Goal: Book appointment/travel/reservation

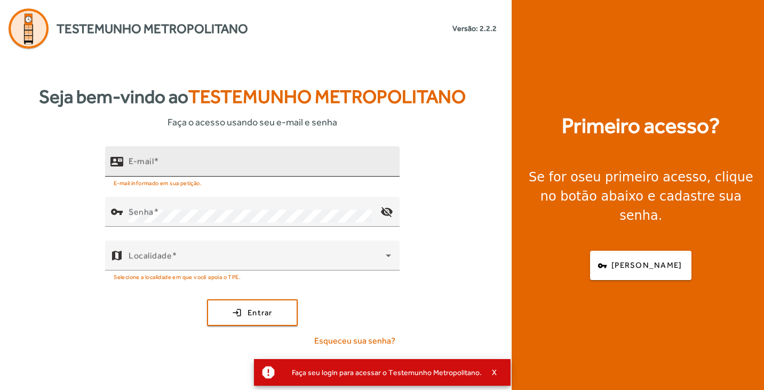
click at [171, 163] on input "E-mail" at bounding box center [260, 166] width 263 height 13
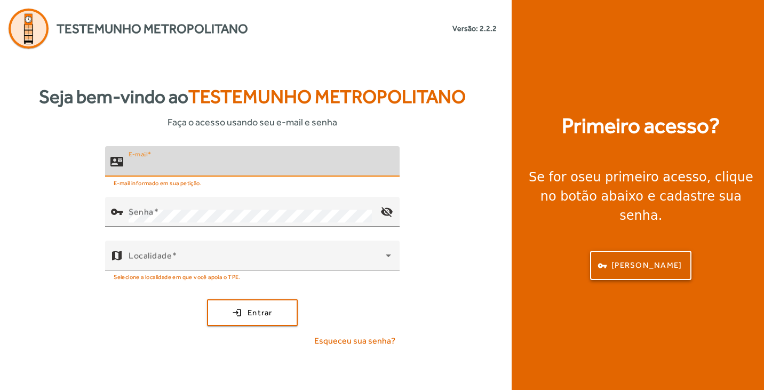
click at [658, 259] on span "[PERSON_NAME]" at bounding box center [646, 265] width 70 height 12
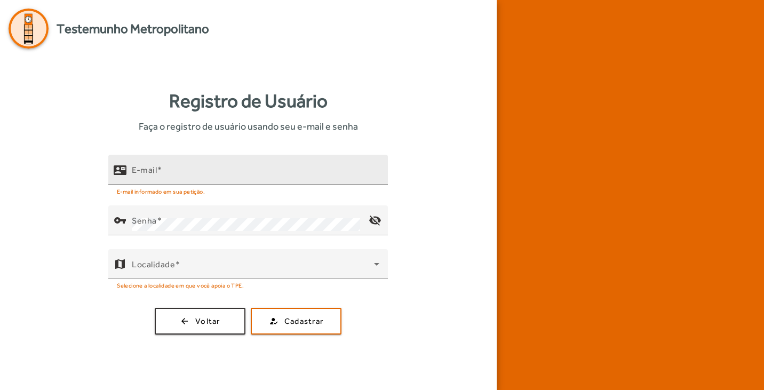
click at [208, 172] on input "E-mail" at bounding box center [256, 174] width 248 height 13
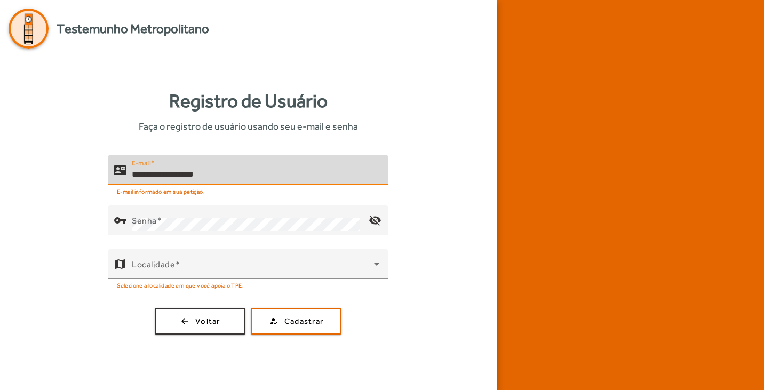
type input "**********"
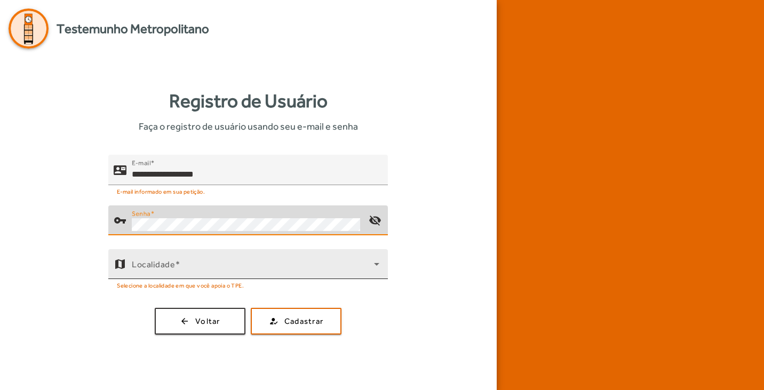
click at [386, 267] on div "map Localidade" at bounding box center [248, 264] width 280 height 30
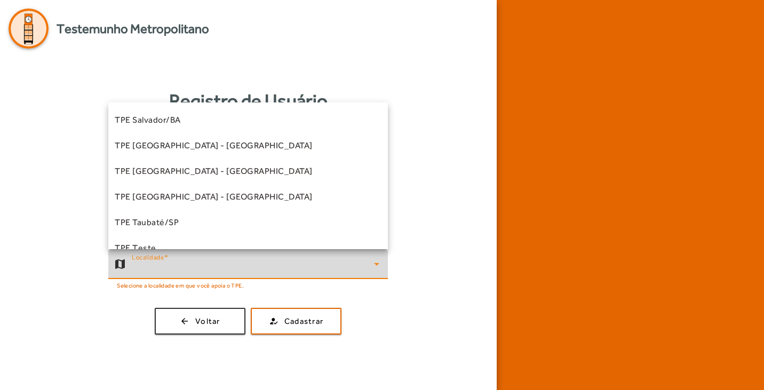
scroll to position [255, 0]
click at [225, 201] on mat-option "TPE [GEOGRAPHIC_DATA] - [GEOGRAPHIC_DATA]" at bounding box center [248, 198] width 280 height 26
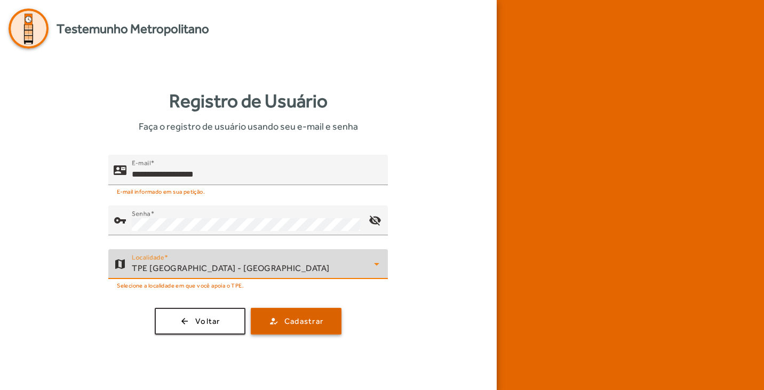
click at [312, 321] on span "Cadastrar" at bounding box center [303, 321] width 39 height 12
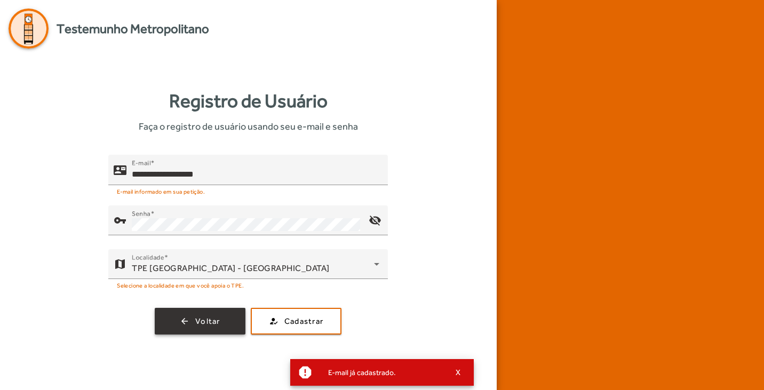
click at [220, 315] on span "button" at bounding box center [200, 321] width 89 height 26
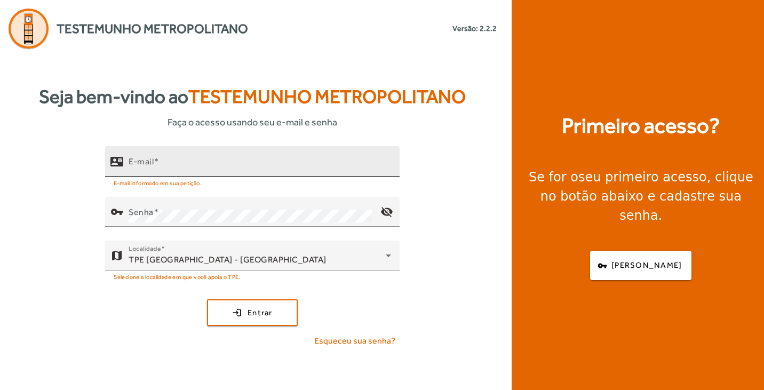
click at [229, 165] on input "E-mail" at bounding box center [260, 166] width 263 height 13
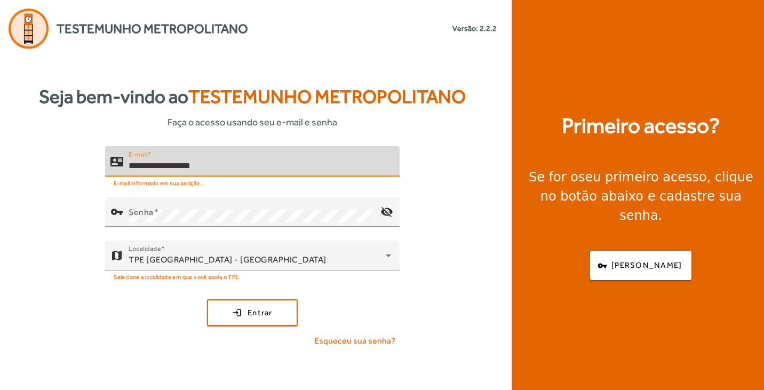
type input "**********"
click at [456, 274] on div "**********" at bounding box center [252, 251] width 505 height 210
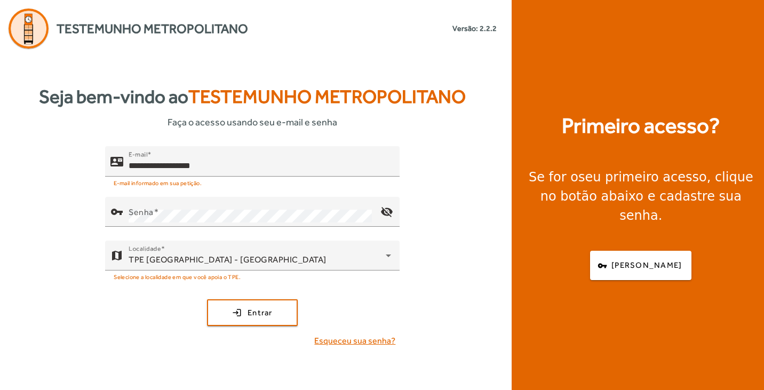
click at [361, 339] on span "Esqueceu sua senha?" at bounding box center [354, 341] width 81 height 13
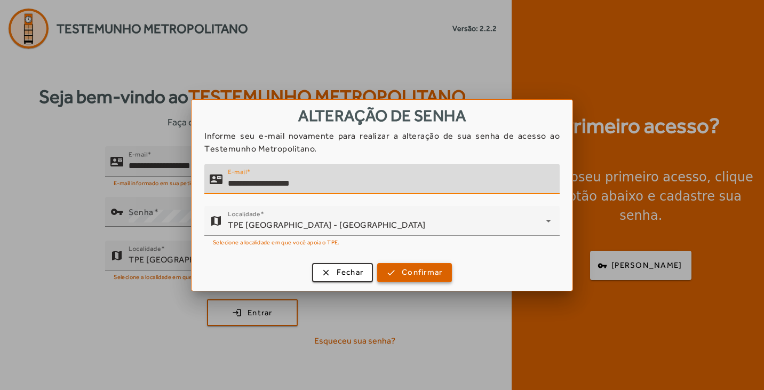
type input "**********"
click at [432, 267] on span "Confirmar" at bounding box center [422, 272] width 41 height 12
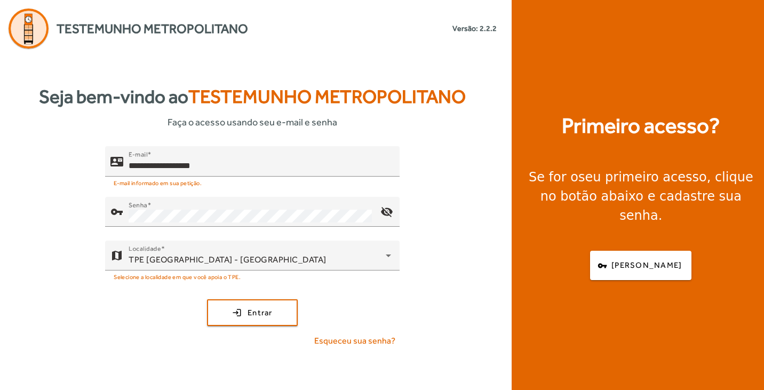
click at [467, 256] on div "**********" at bounding box center [252, 251] width 505 height 210
click at [259, 315] on span "Entrar" at bounding box center [260, 313] width 25 height 12
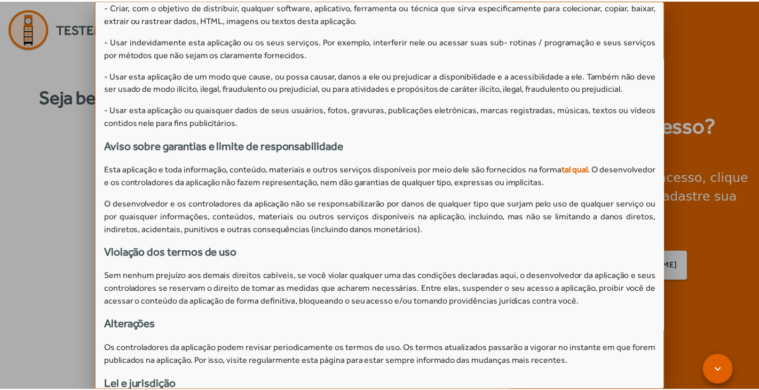
scroll to position [976, 0]
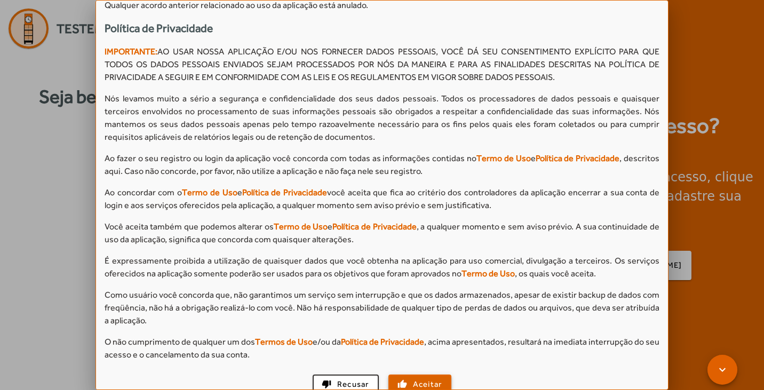
click at [415, 378] on span "Aceitar" at bounding box center [427, 384] width 29 height 12
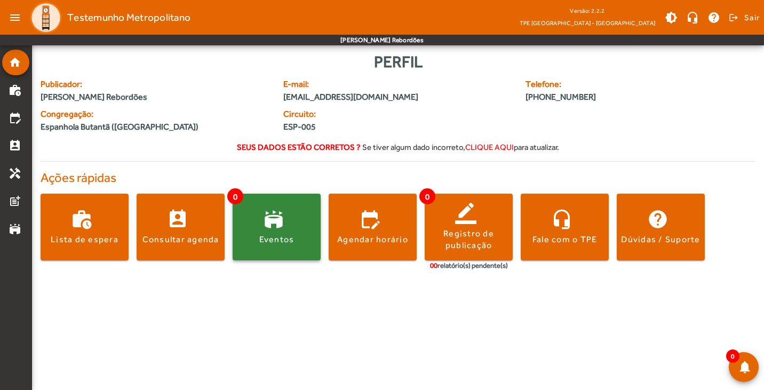
click at [275, 233] on span at bounding box center [277, 227] width 88 height 26
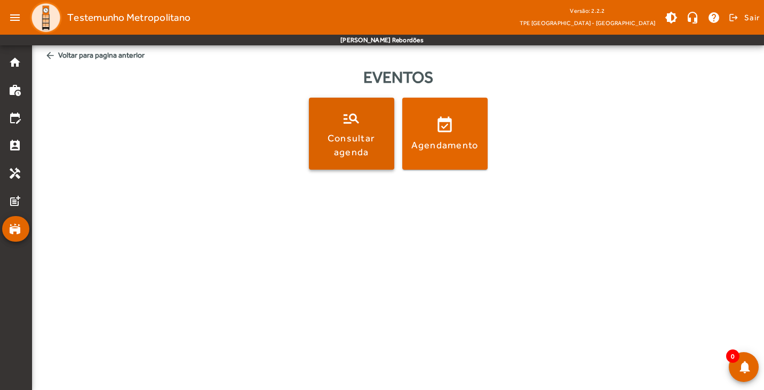
click at [365, 130] on span at bounding box center [351, 134] width 85 height 26
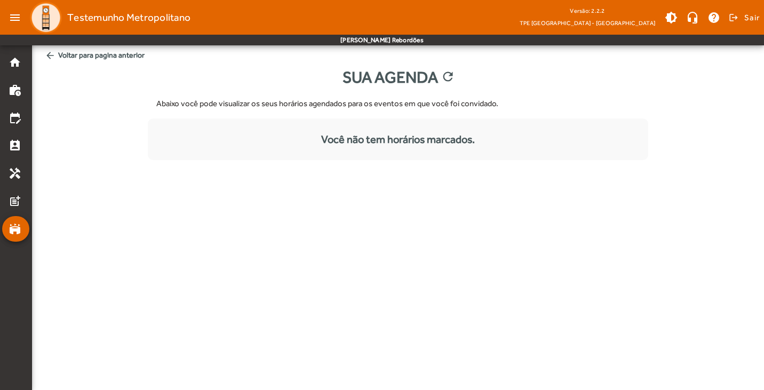
click at [48, 58] on mat-icon "arrow_back" at bounding box center [50, 55] width 11 height 11
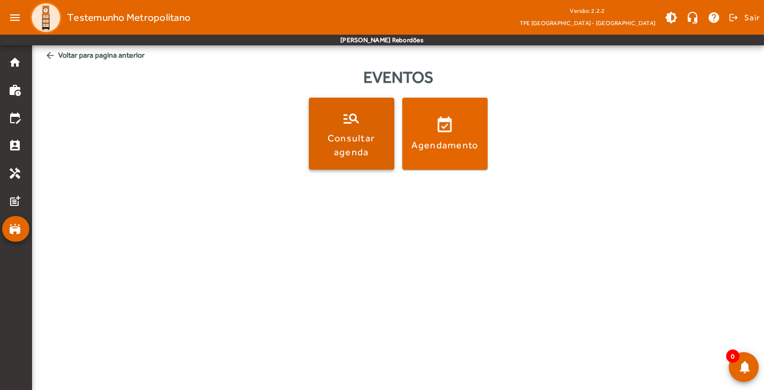
click at [333, 129] on span at bounding box center [351, 134] width 85 height 26
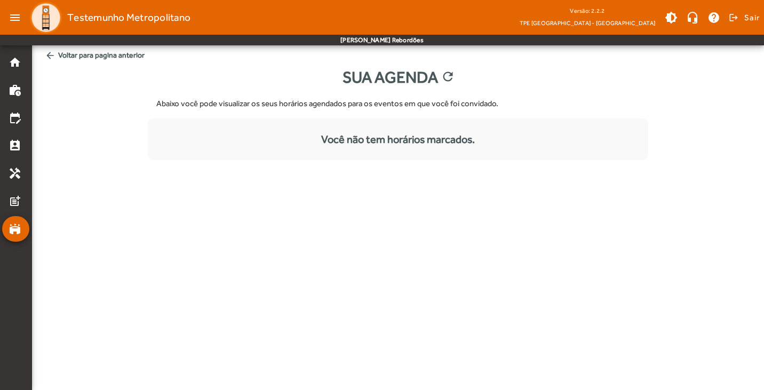
click at [51, 53] on mat-icon "arrow_back" at bounding box center [50, 55] width 11 height 11
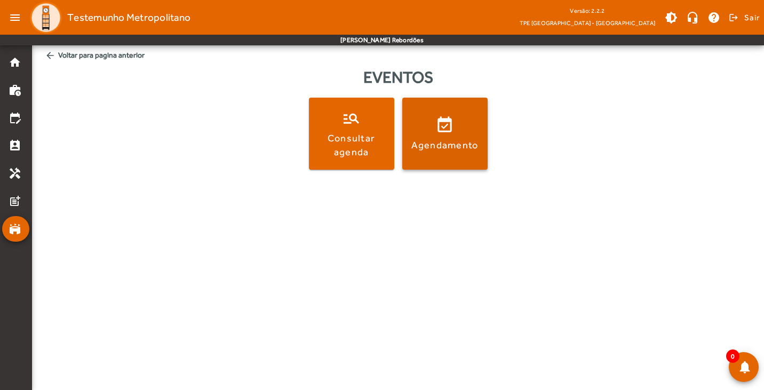
click at [435, 131] on span at bounding box center [444, 134] width 85 height 26
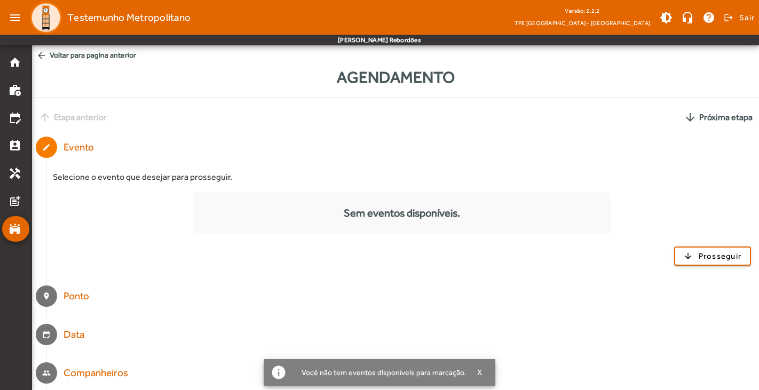
click at [40, 53] on mat-icon "arrow_back" at bounding box center [41, 55] width 11 height 11
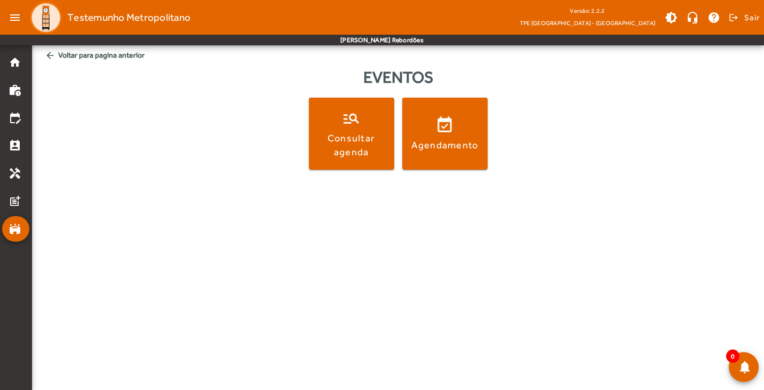
click at [49, 54] on mat-icon "arrow_back" at bounding box center [50, 55] width 11 height 11
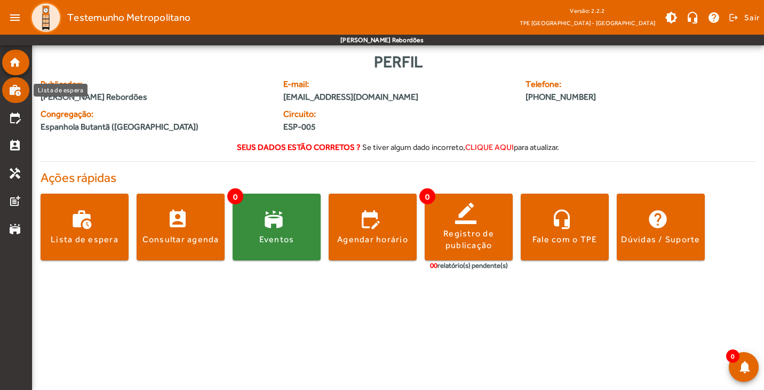
click at [17, 94] on mat-icon "work_history" at bounding box center [15, 90] width 13 height 13
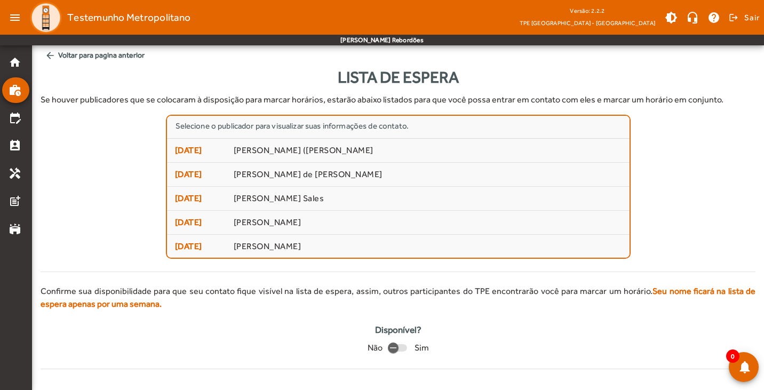
click at [46, 55] on mat-icon "arrow_back" at bounding box center [50, 55] width 11 height 11
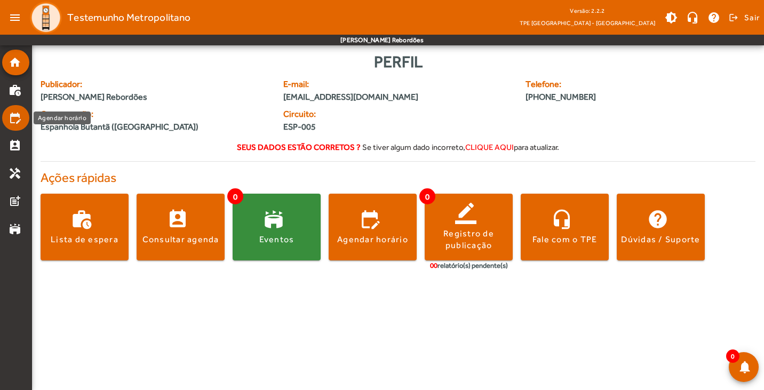
click at [13, 120] on mat-icon "edit_calendar" at bounding box center [15, 118] width 13 height 13
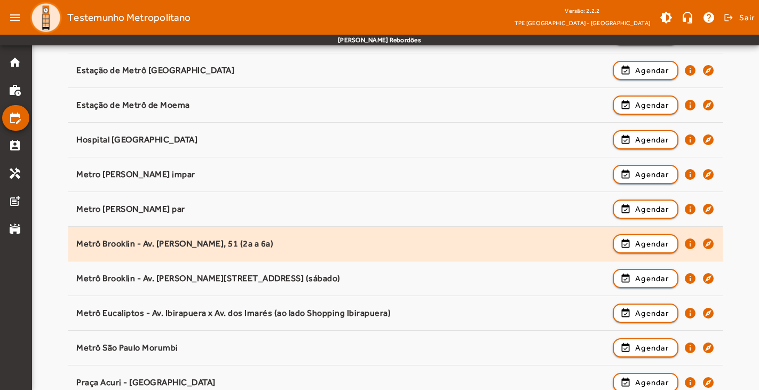
scroll to position [305, 0]
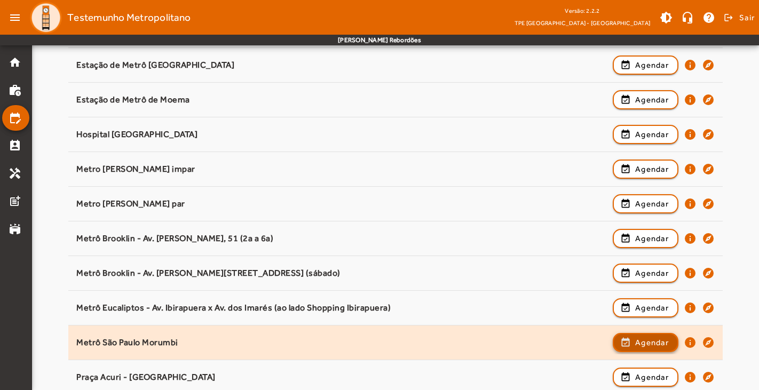
click at [646, 340] on span "Agendar" at bounding box center [652, 342] width 34 height 13
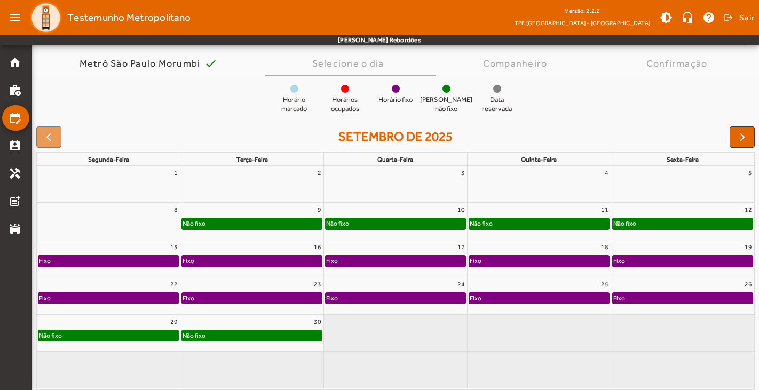
scroll to position [83, 0]
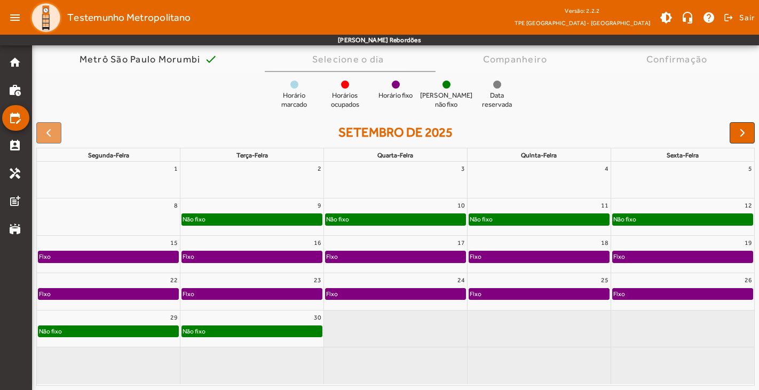
click at [133, 258] on div "Fixo" at bounding box center [108, 256] width 140 height 11
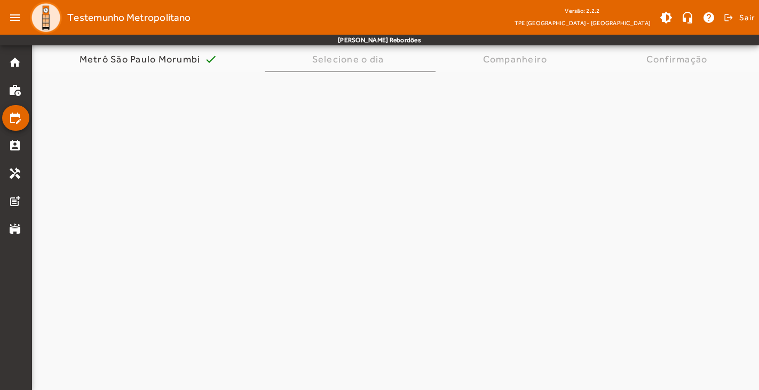
scroll to position [0, 0]
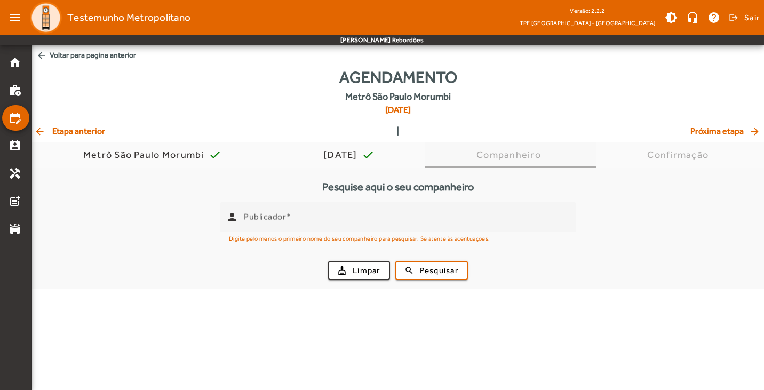
click at [487, 154] on div "Companheiro" at bounding box center [510, 154] width 69 height 11
click at [514, 158] on div "Companheiro" at bounding box center [510, 154] width 69 height 11
click at [357, 162] on span "[DATE] check" at bounding box center [348, 155] width 51 height 26
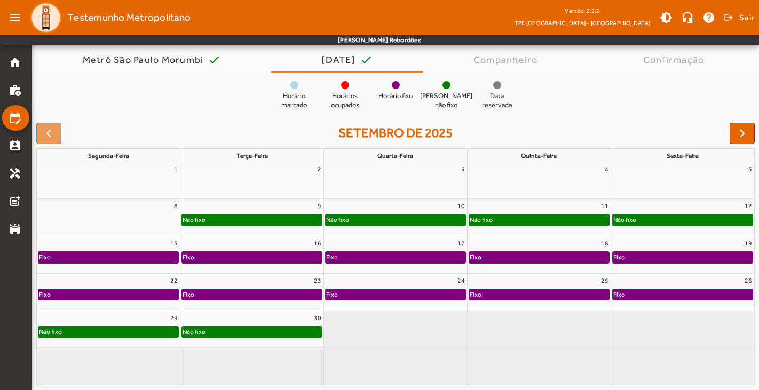
scroll to position [96, 0]
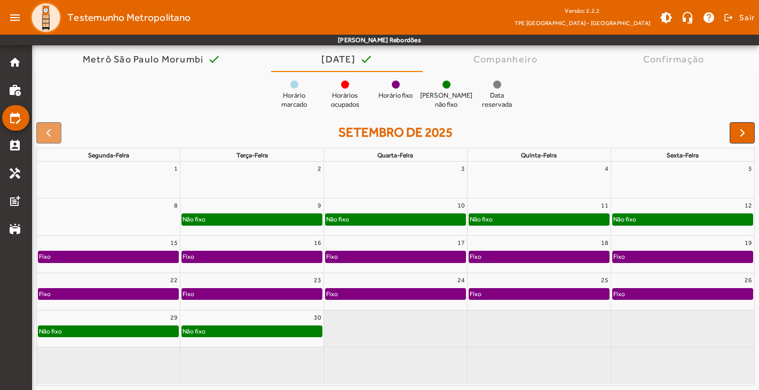
click at [74, 256] on div "Fixo" at bounding box center [108, 256] width 140 height 11
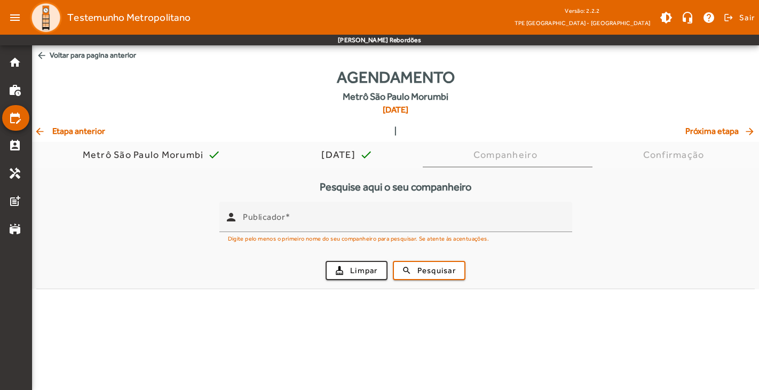
scroll to position [0, 0]
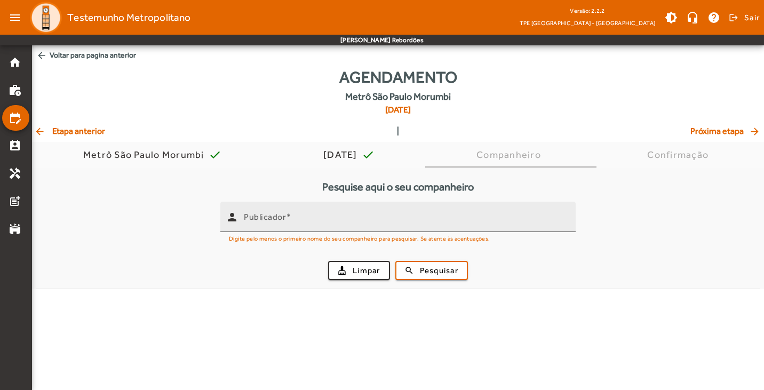
click at [315, 221] on input "Publicador" at bounding box center [405, 221] width 323 height 13
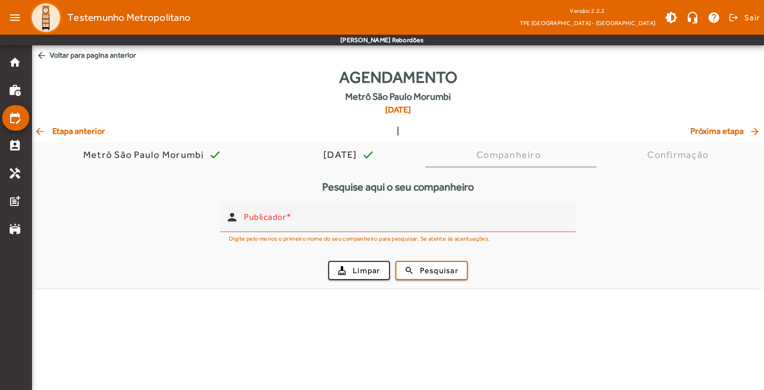
click at [741, 133] on span "Próxima etapa arrow_forward" at bounding box center [725, 131] width 71 height 13
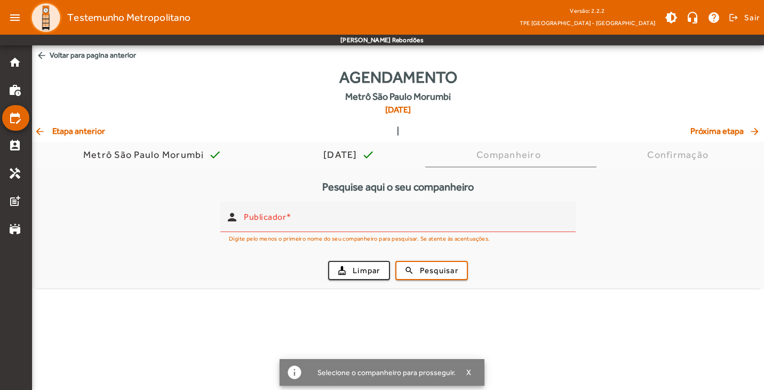
click at [39, 130] on mat-icon "arrow_back" at bounding box center [40, 131] width 13 height 11
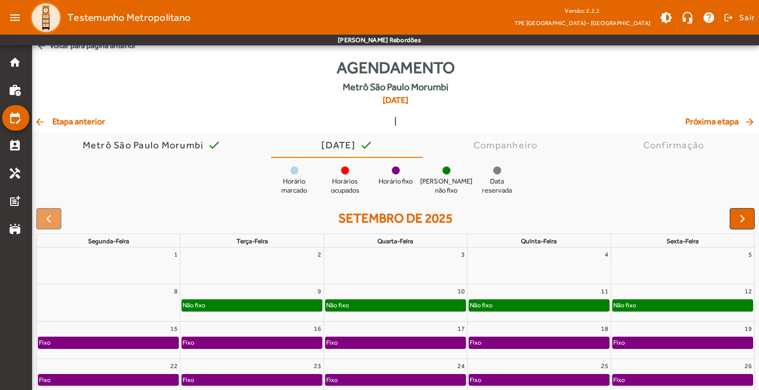
scroll to position [96, 0]
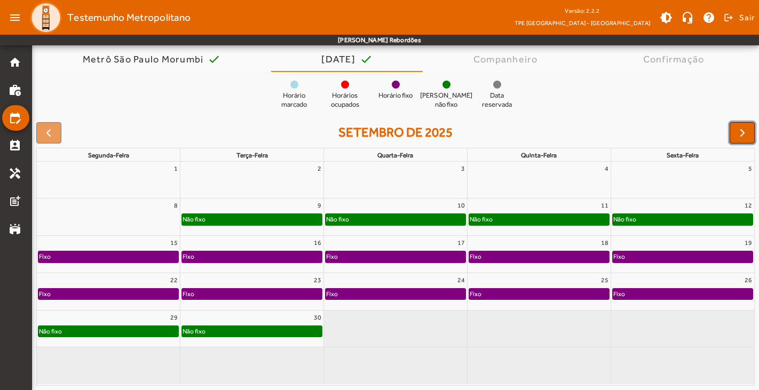
click at [742, 136] on span "button" at bounding box center [742, 132] width 13 height 13
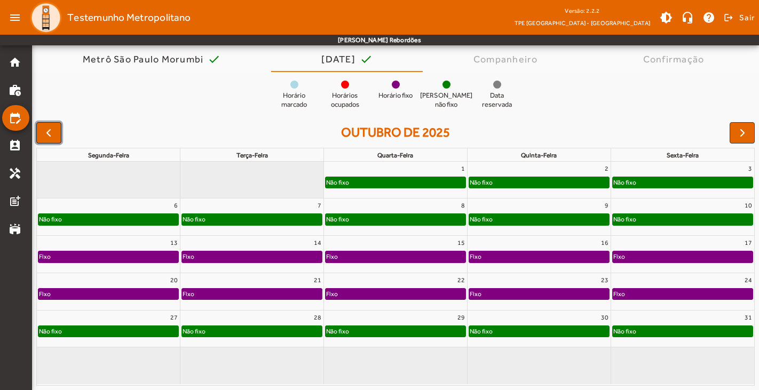
click at [54, 138] on span "button" at bounding box center [48, 132] width 13 height 13
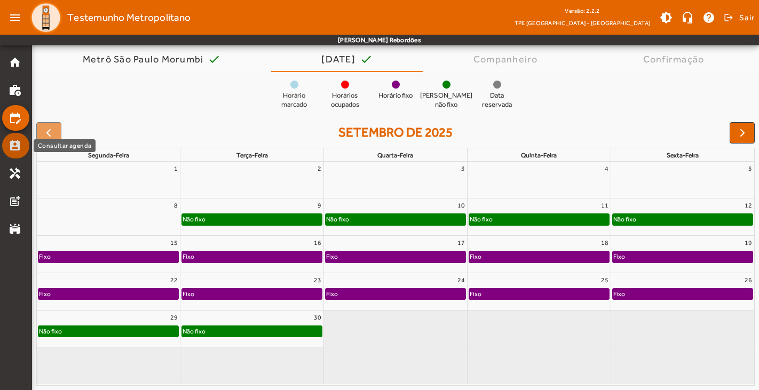
click at [16, 144] on mat-icon "perm_contact_calendar" at bounding box center [15, 145] width 13 height 13
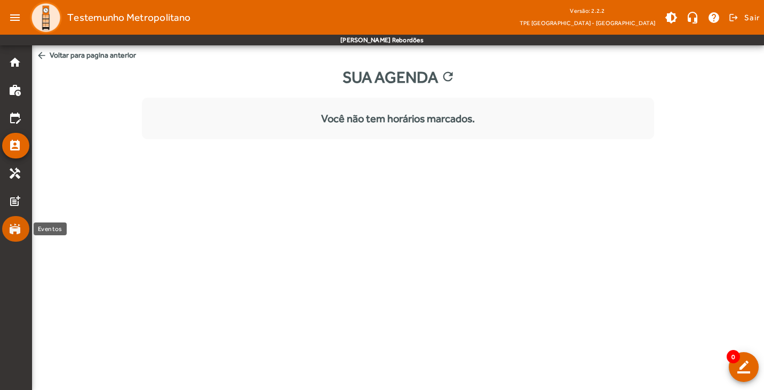
click at [15, 224] on mat-icon "stadium" at bounding box center [15, 229] width 13 height 13
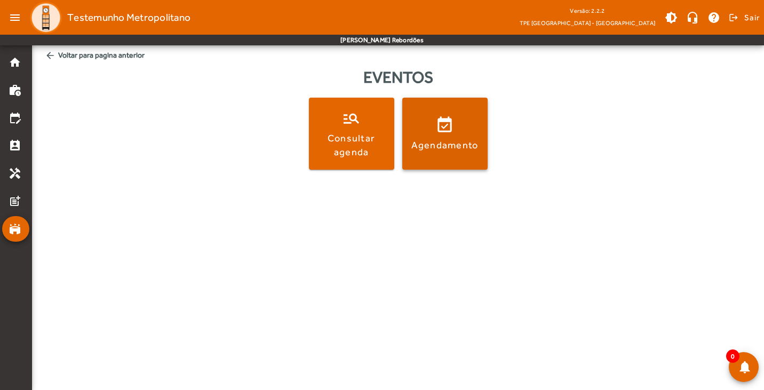
click at [446, 150] on div "Agendamento" at bounding box center [444, 144] width 67 height 13
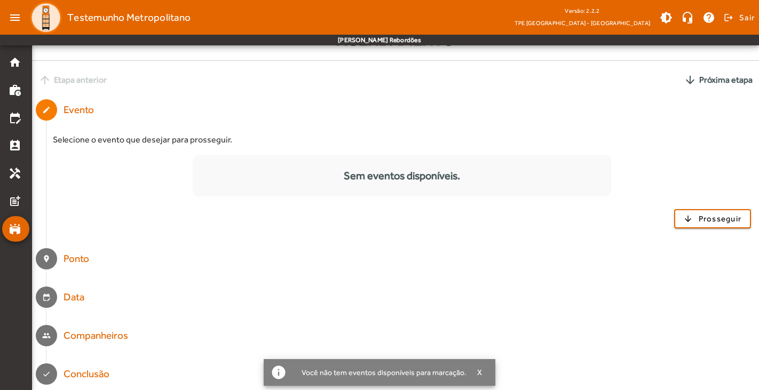
scroll to position [41, 0]
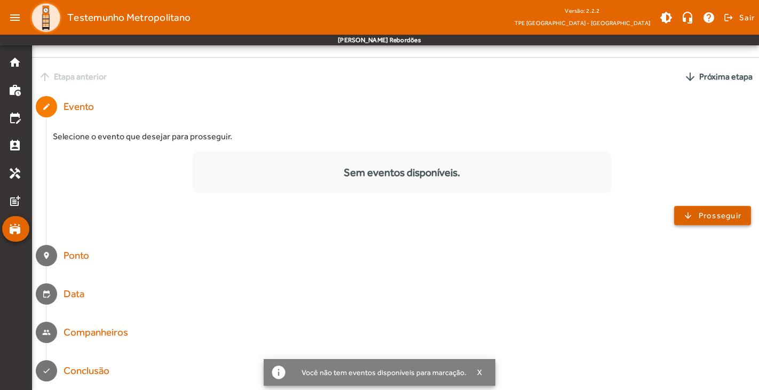
click at [720, 218] on span "Prosseguir" at bounding box center [719, 216] width 43 height 12
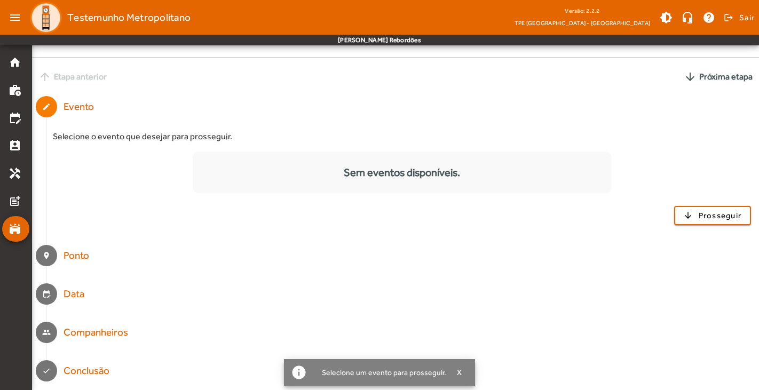
click at [102, 334] on div "Companheiros" at bounding box center [95, 332] width 65 height 15
click at [283, 324] on mat-step-header "people Companheiros" at bounding box center [395, 332] width 727 height 38
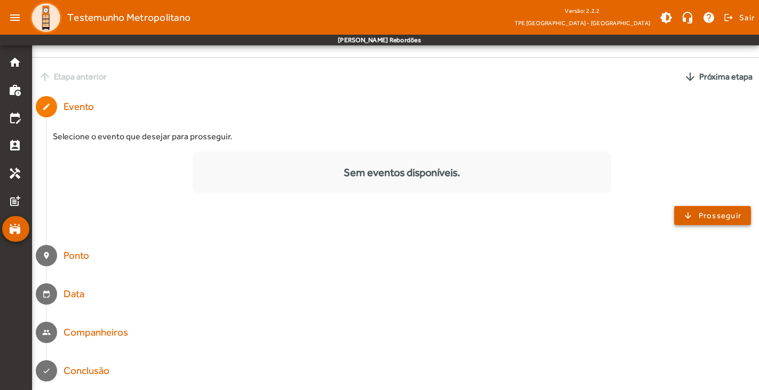
click at [707, 213] on span "Prosseguir" at bounding box center [719, 216] width 43 height 12
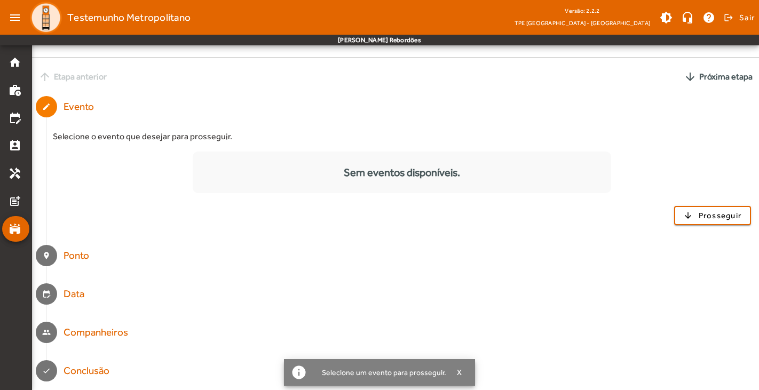
click at [374, 177] on div "Sem eventos disponíveis." at bounding box center [402, 172] width 419 height 16
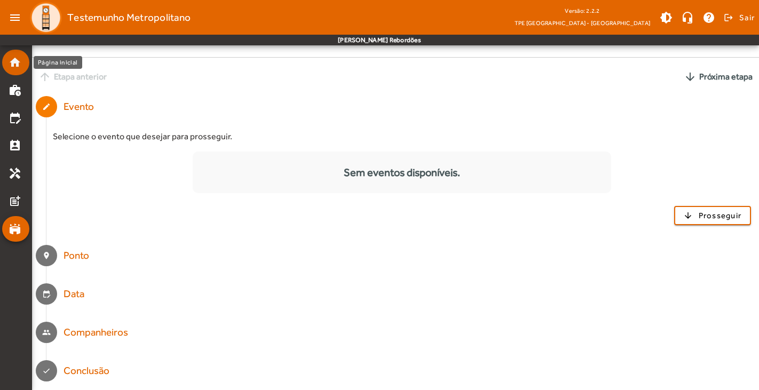
click at [20, 66] on mat-icon "home" at bounding box center [15, 62] width 13 height 13
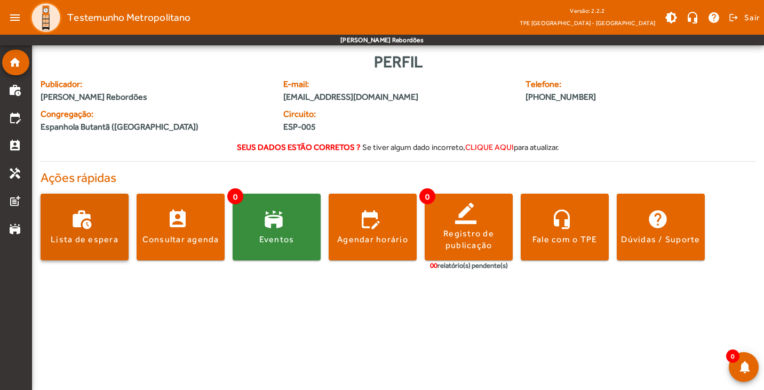
click at [89, 227] on span at bounding box center [85, 227] width 88 height 26
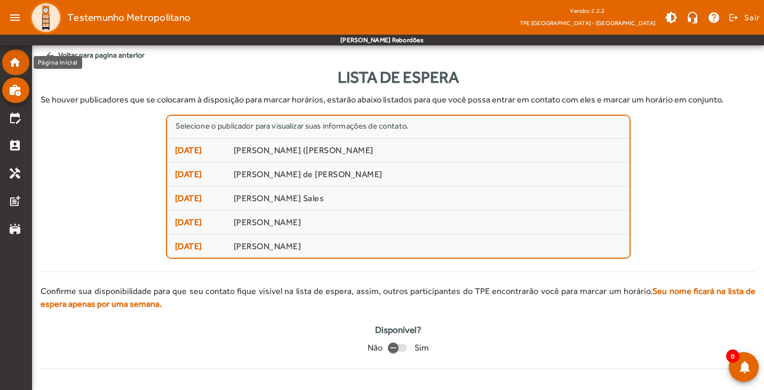
click at [20, 60] on mat-icon "home" at bounding box center [15, 62] width 13 height 13
